Goal: Find contact information: Find contact information

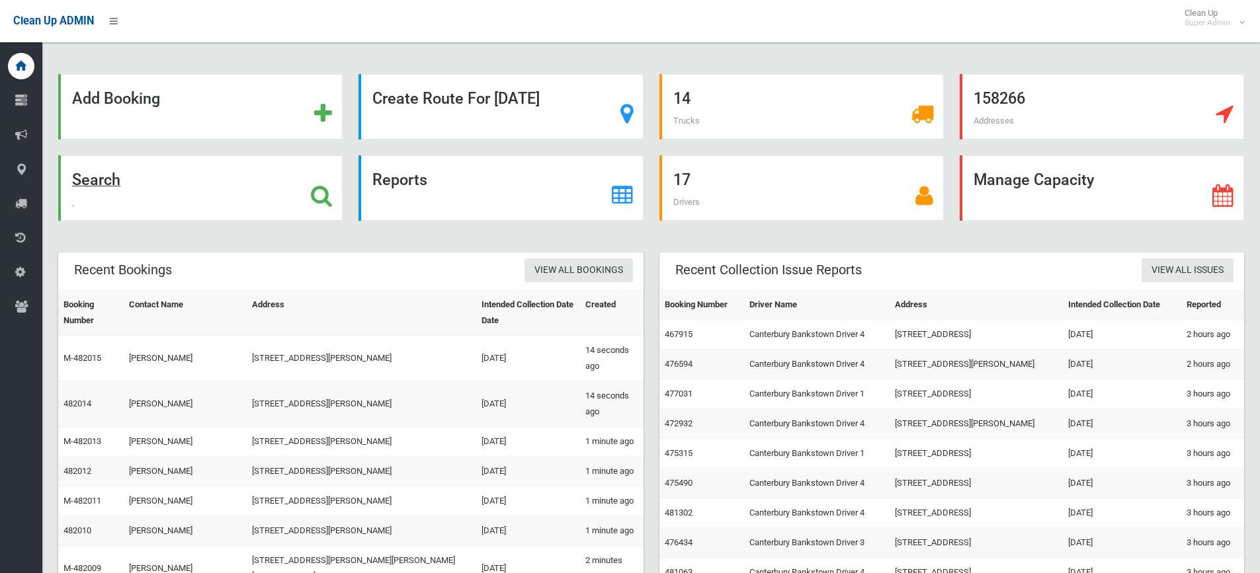
click at [317, 192] on icon at bounding box center [321, 196] width 21 height 22
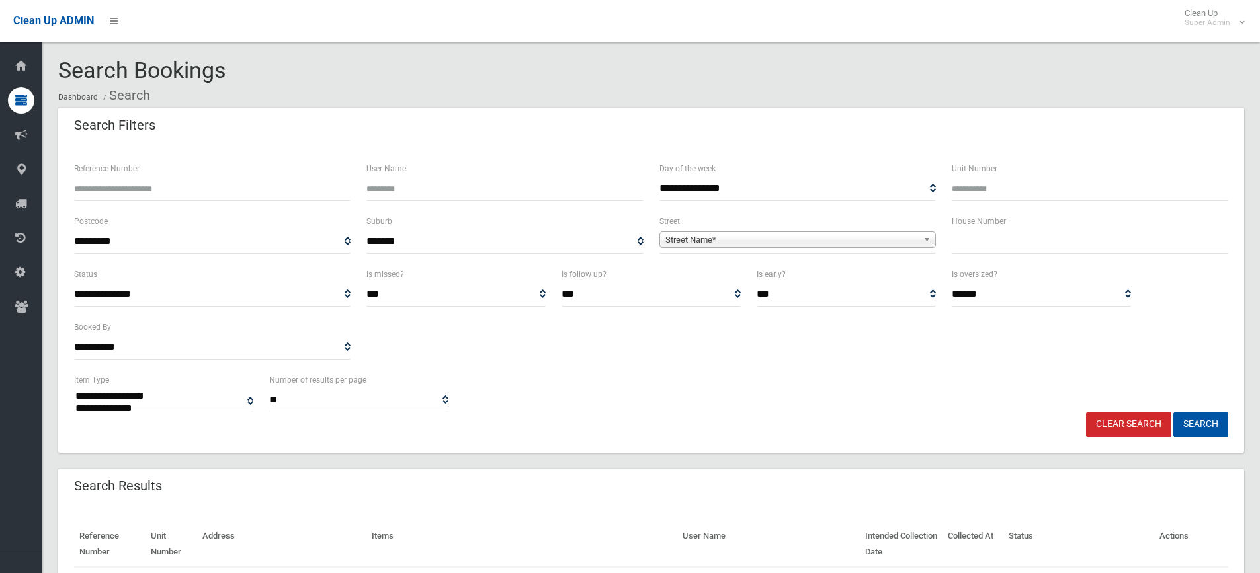
select select
click at [1015, 245] on input "text" at bounding box center [1090, 241] width 276 height 24
type input "**"
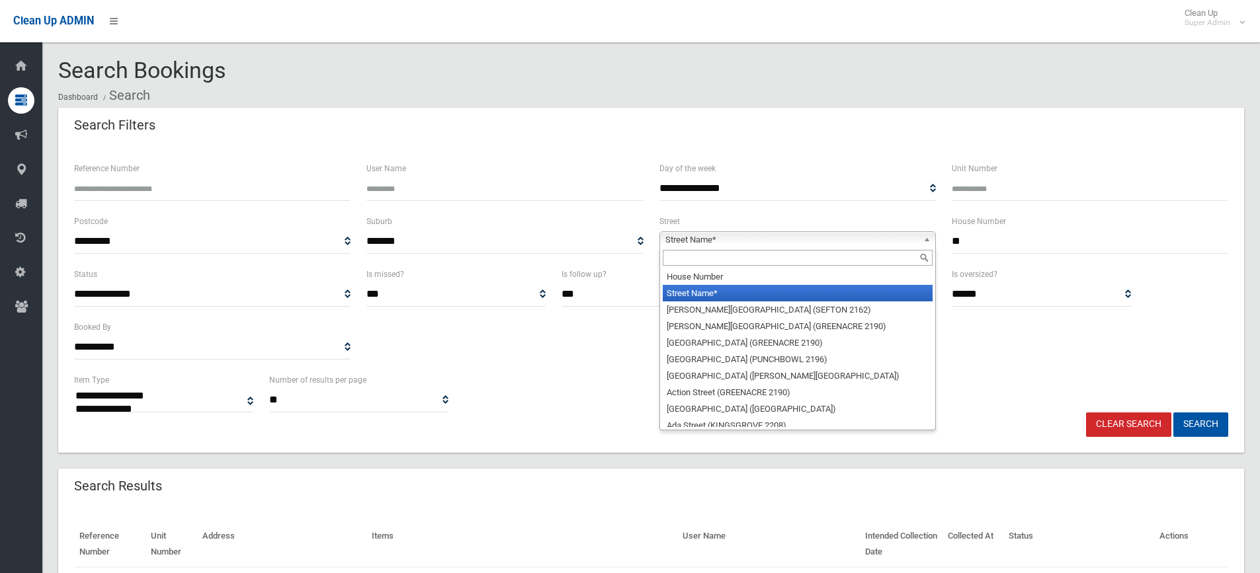
click at [820, 237] on span "Street Name*" at bounding box center [791, 240] width 253 height 16
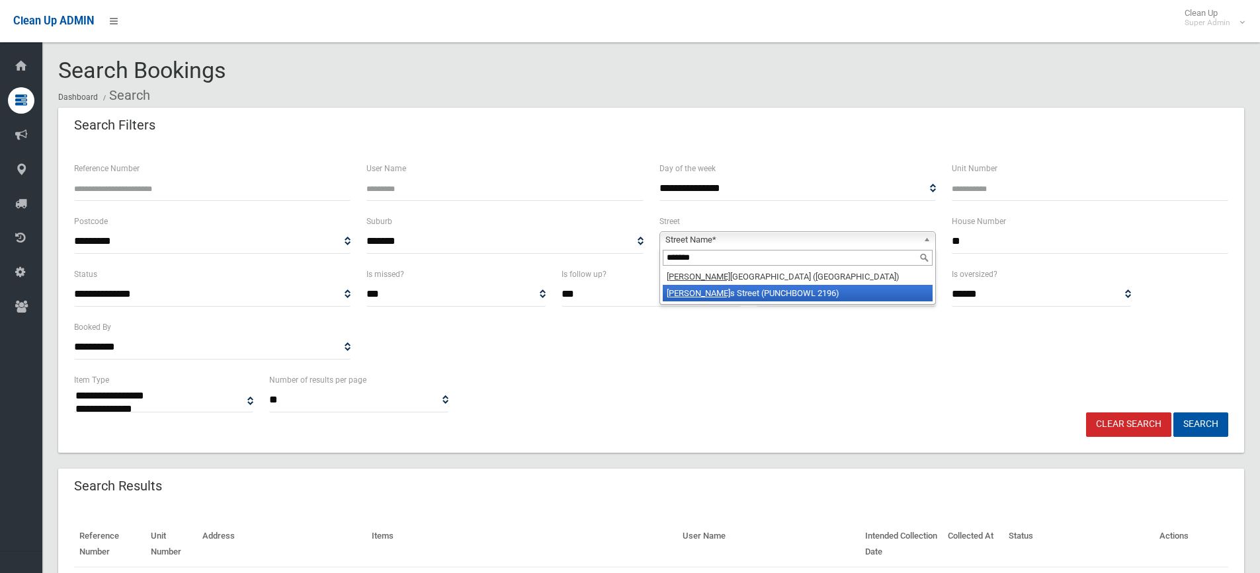
type input "*******"
click at [757, 294] on li "[PERSON_NAME] s Street (PUNCHBOWL 2196)" at bounding box center [798, 293] width 270 height 17
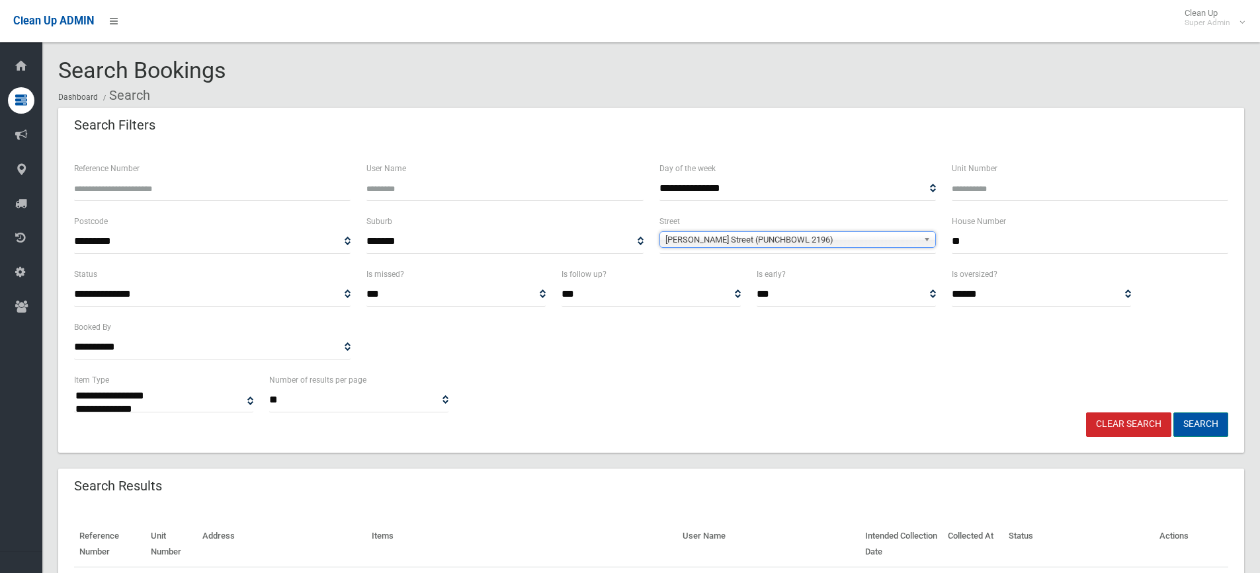
click at [1198, 419] on button "Search" at bounding box center [1200, 425] width 55 height 24
select select
click at [570, 374] on div "**********" at bounding box center [651, 392] width 1170 height 40
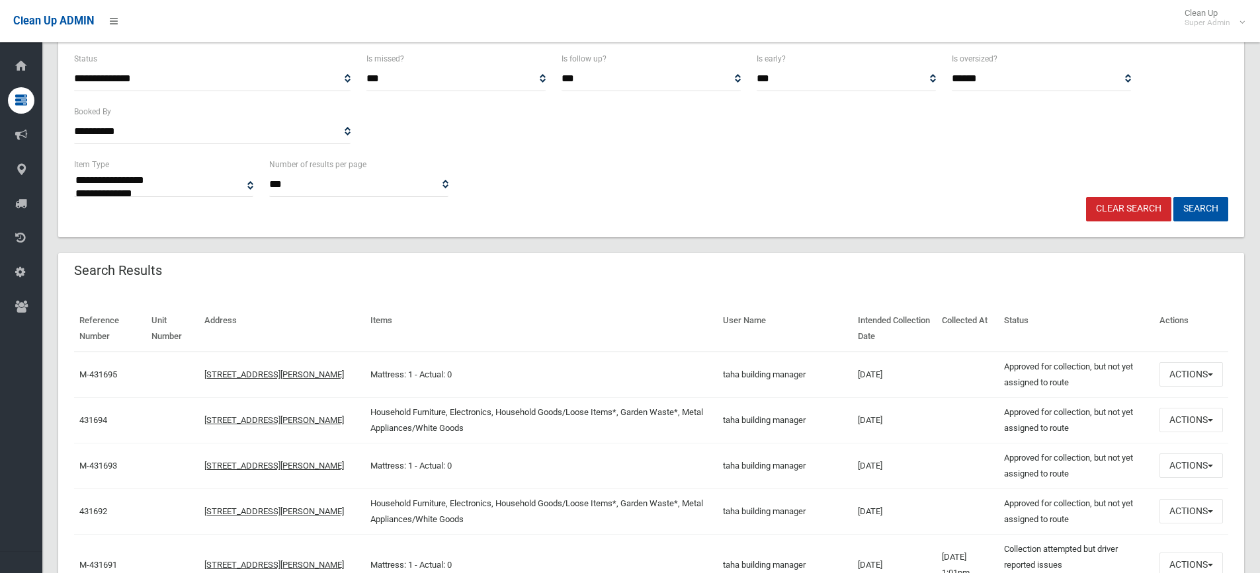
scroll to position [331, 0]
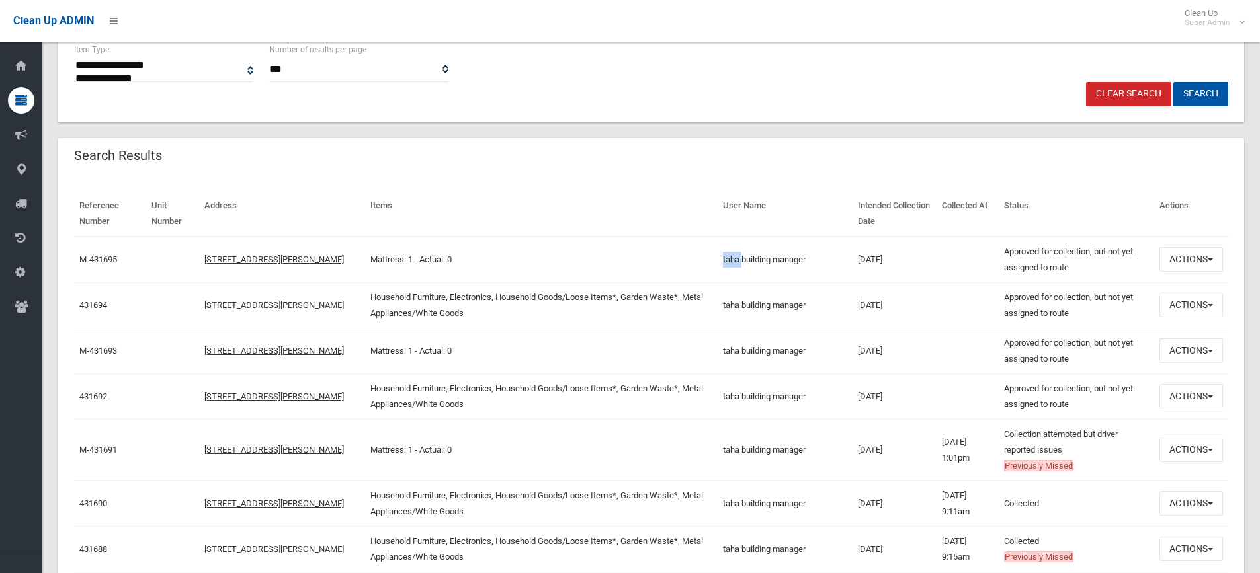
drag, startPoint x: 747, startPoint y: 258, endPoint x: 723, endPoint y: 256, distance: 23.9
click at [723, 256] on td "taha building manager" at bounding box center [785, 260] width 135 height 46
click at [1198, 259] on button "Actions" at bounding box center [1190, 259] width 63 height 24
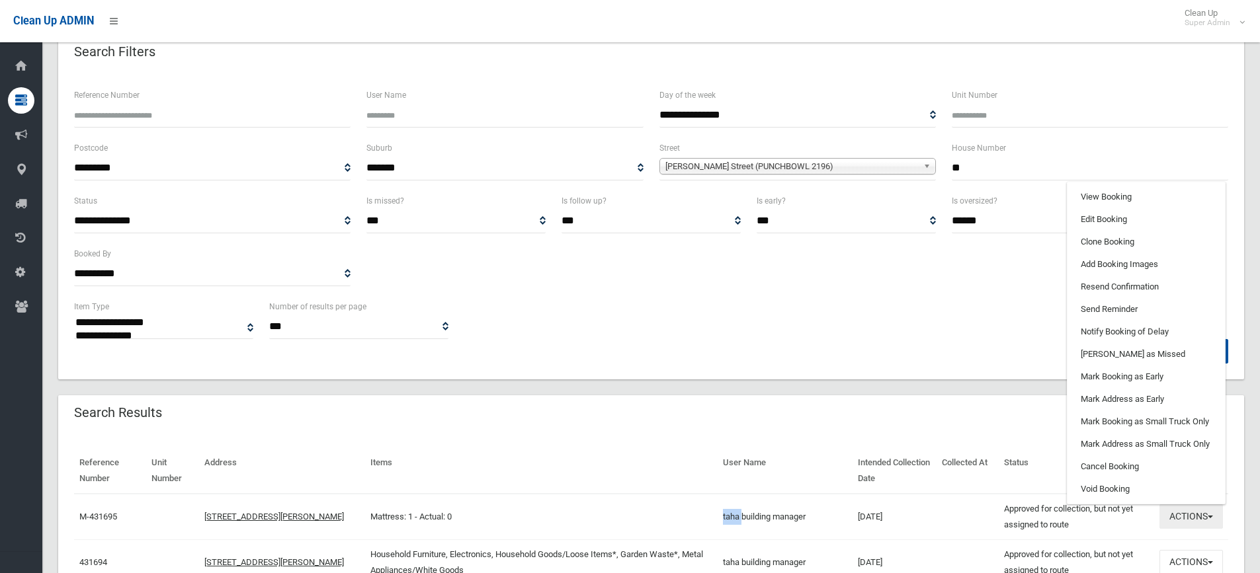
scroll to position [66, 0]
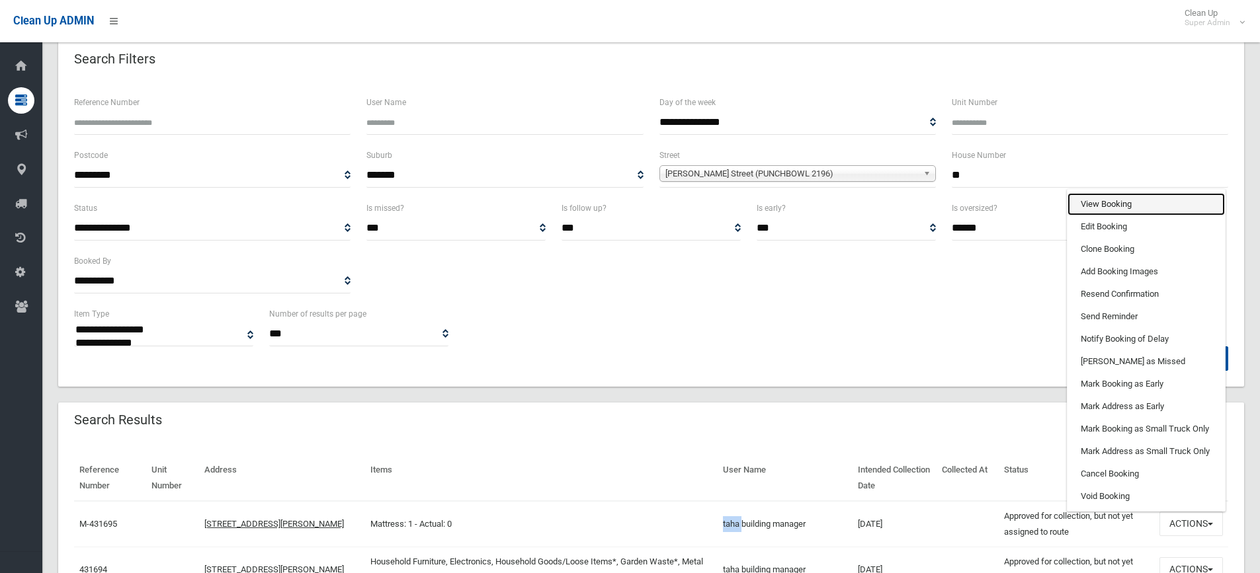
click at [1098, 210] on link "View Booking" at bounding box center [1145, 204] width 157 height 22
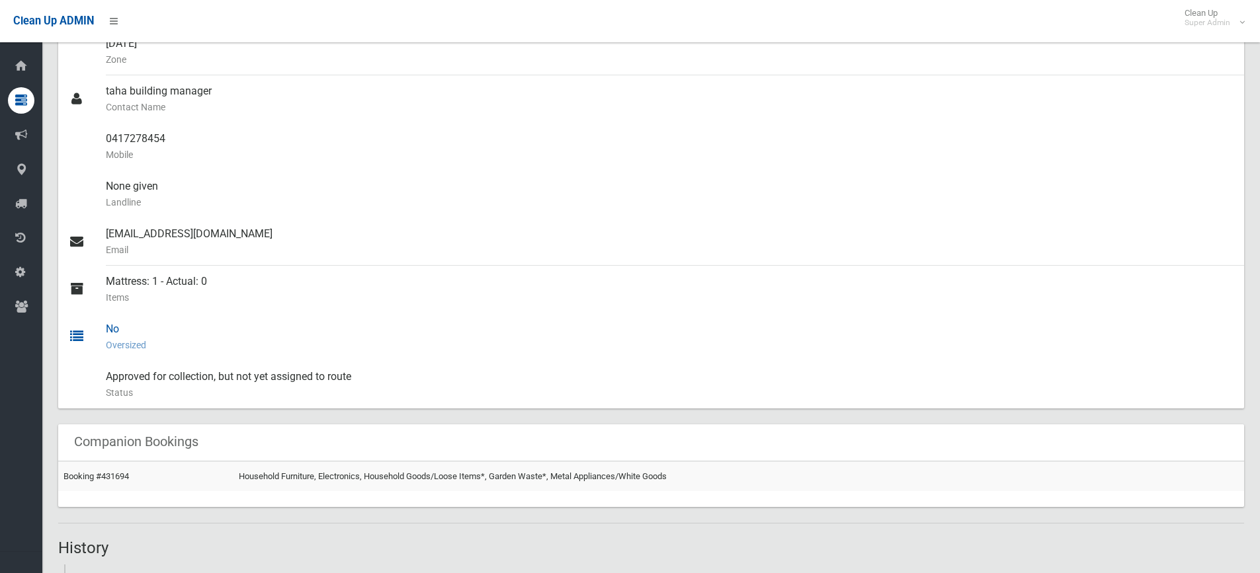
scroll to position [397, 0]
drag, startPoint x: 107, startPoint y: 137, endPoint x: 176, endPoint y: 136, distance: 68.8
click at [176, 136] on div "0417278454 Mobile" at bounding box center [670, 146] width 1128 height 48
copy div "0417278454"
click at [77, 140] on div at bounding box center [87, 146] width 37 height 48
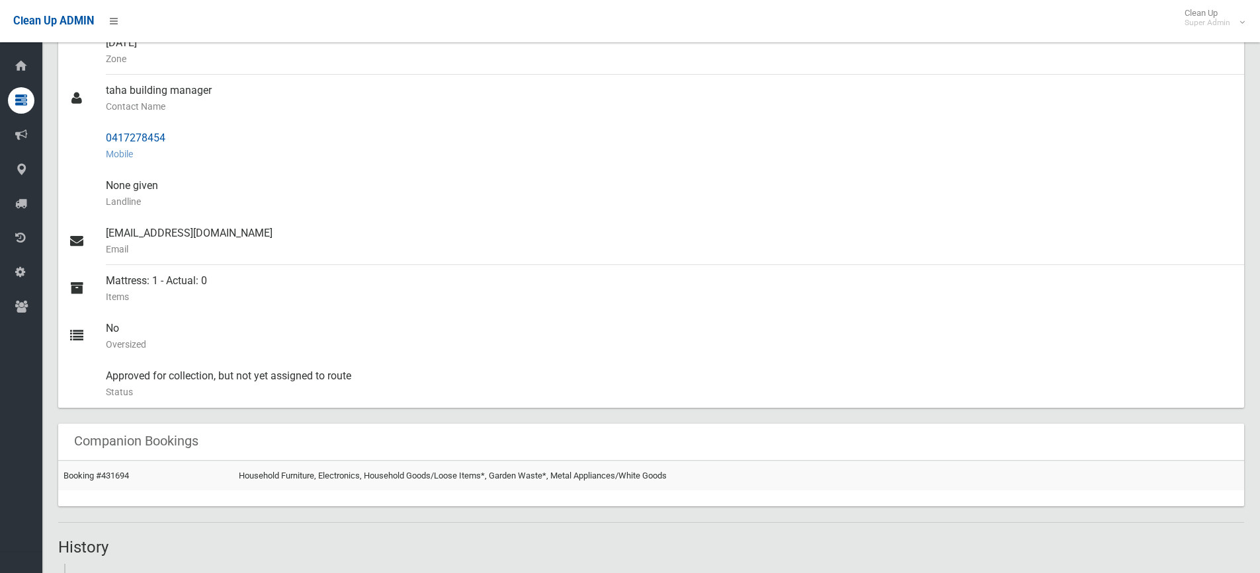
drag, startPoint x: 106, startPoint y: 136, endPoint x: 180, endPoint y: 136, distance: 73.4
click at [180, 136] on div "0417278454 Mobile" at bounding box center [670, 146] width 1128 height 48
copy div "0417278454"
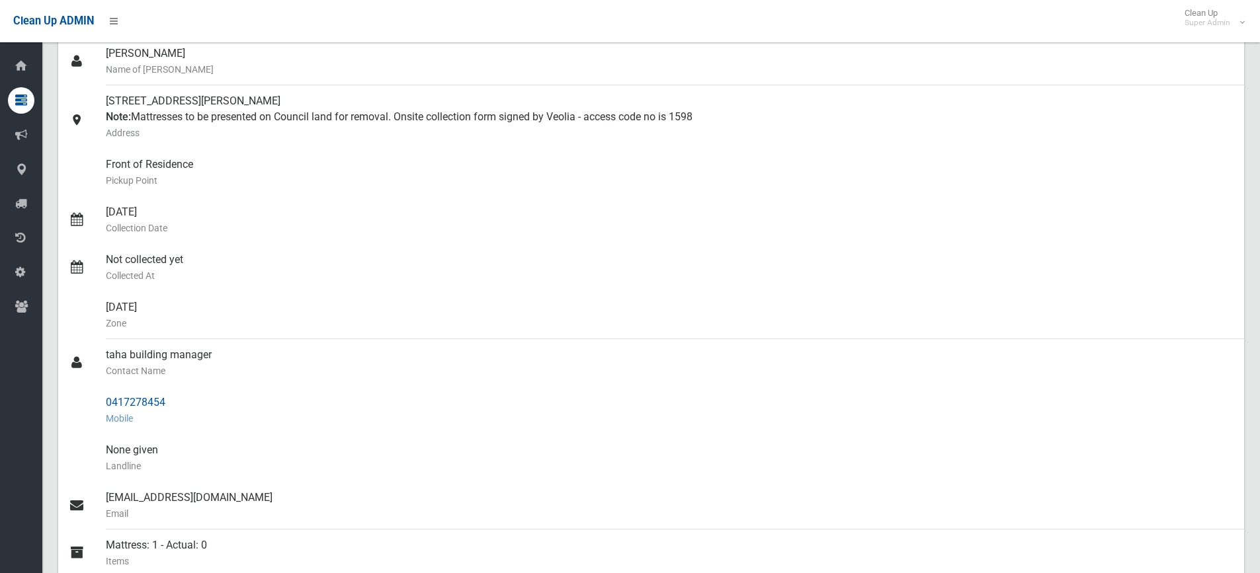
drag, startPoint x: 105, startPoint y: 351, endPoint x: 199, endPoint y: 403, distance: 107.1
click at [199, 403] on ul "Kimberly Vardy Name of Booker 20 Matthews Street, PUNCHBOWL NSW 2196 Note: Matt…" at bounding box center [651, 355] width 1186 height 635
copy ul "taha building manager Contact Name 0417278454"
